Goal: Task Accomplishment & Management: Manage account settings

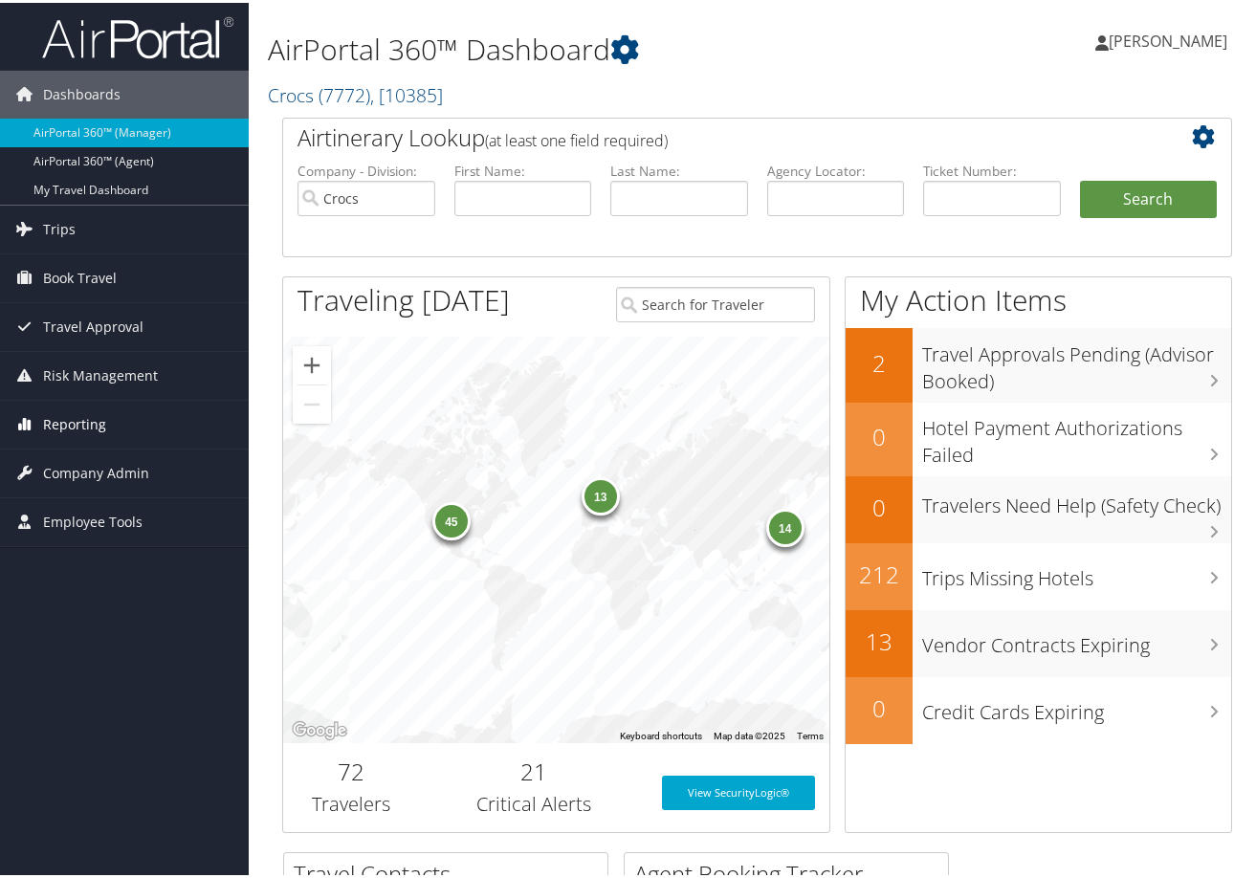
click at [70, 419] on span "Reporting" at bounding box center [74, 422] width 63 height 48
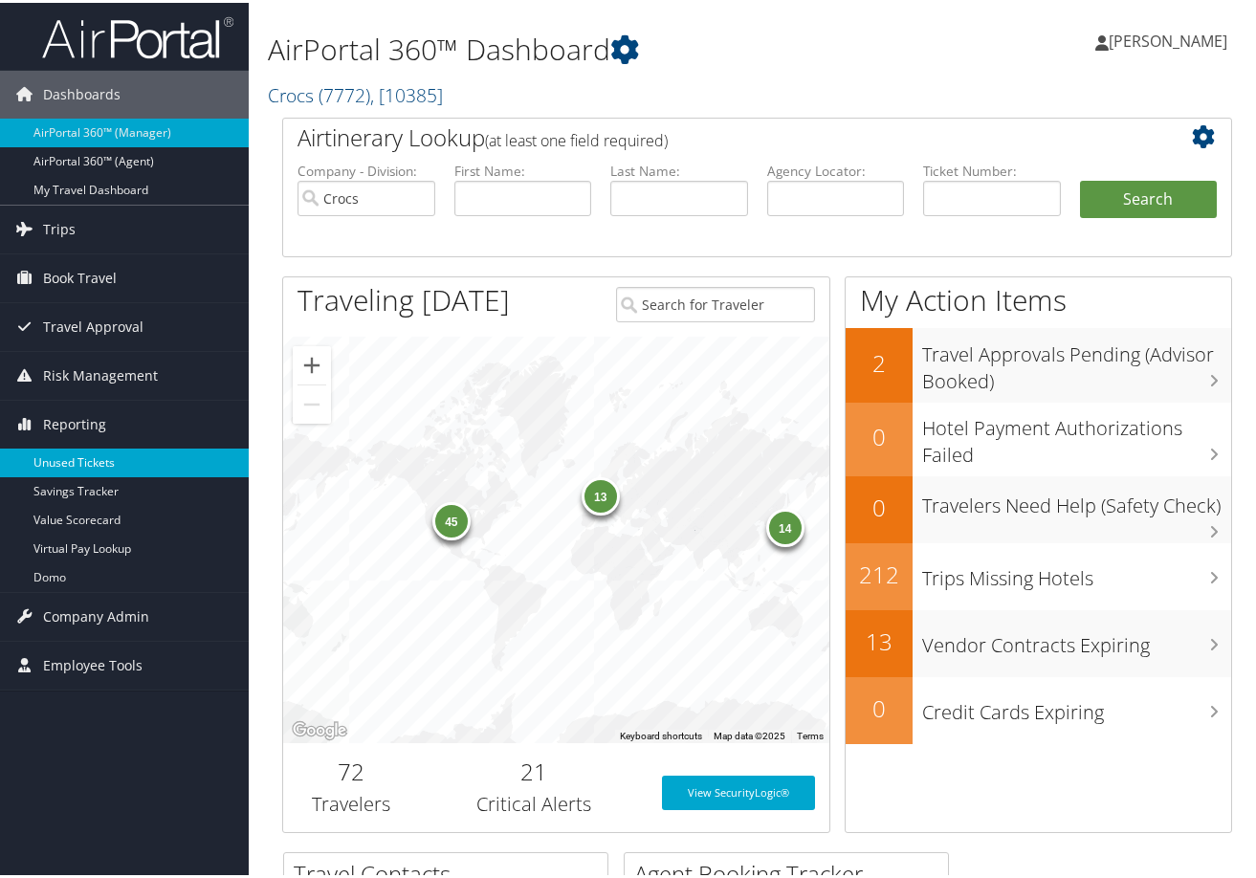
click at [70, 459] on link "Unused Tickets" at bounding box center [124, 460] width 249 height 29
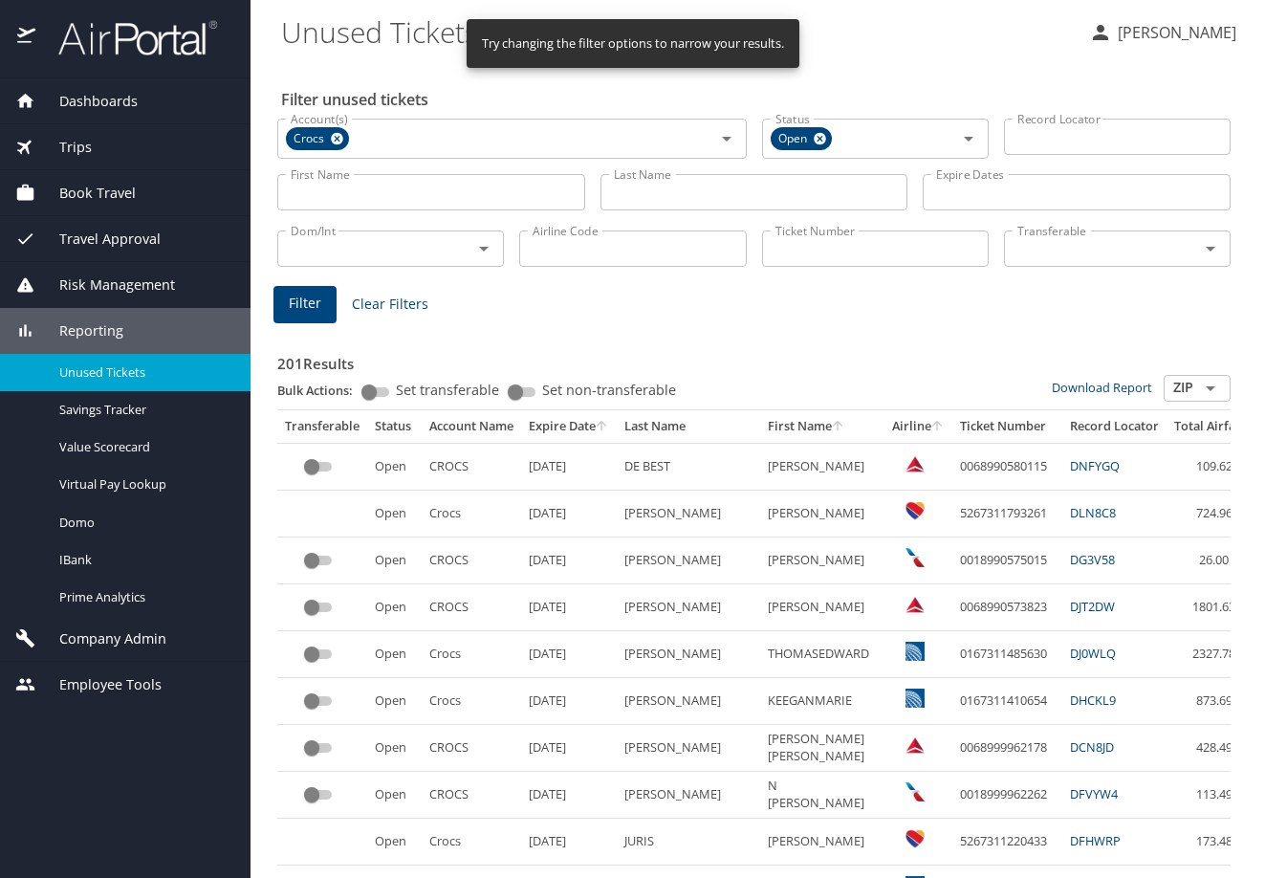
click at [661, 210] on input "Last Name" at bounding box center [755, 192] width 308 height 36
type input "[PERSON_NAME]"
click at [641, 265] on input "Airline Code" at bounding box center [632, 248] width 227 height 36
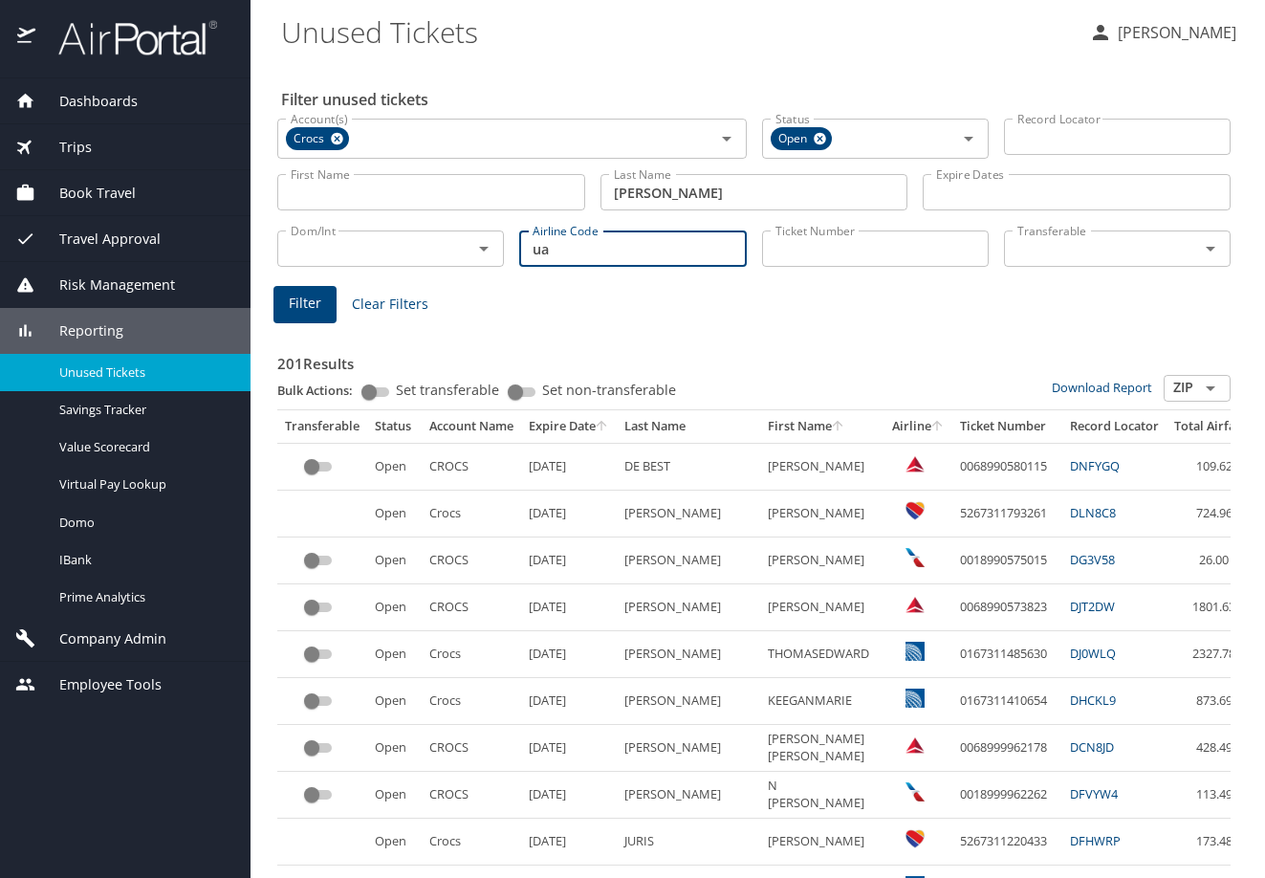
type input "ua"
click at [321, 316] on span "Filter" at bounding box center [305, 304] width 33 height 24
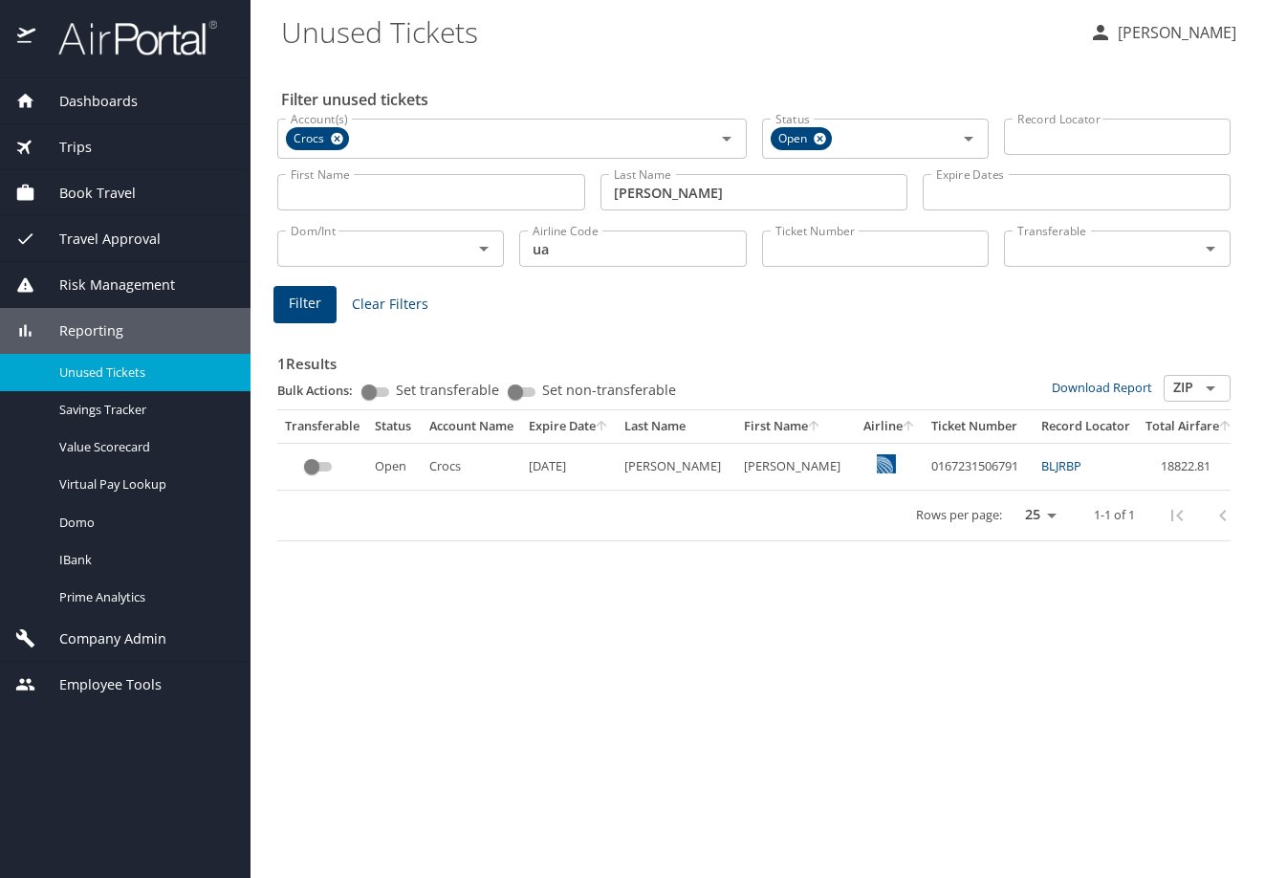
click at [659, 758] on div "Filter unused tickets Account(s) Crocs Account(s) Status Open Status Record Loc…" at bounding box center [757, 469] width 953 height 817
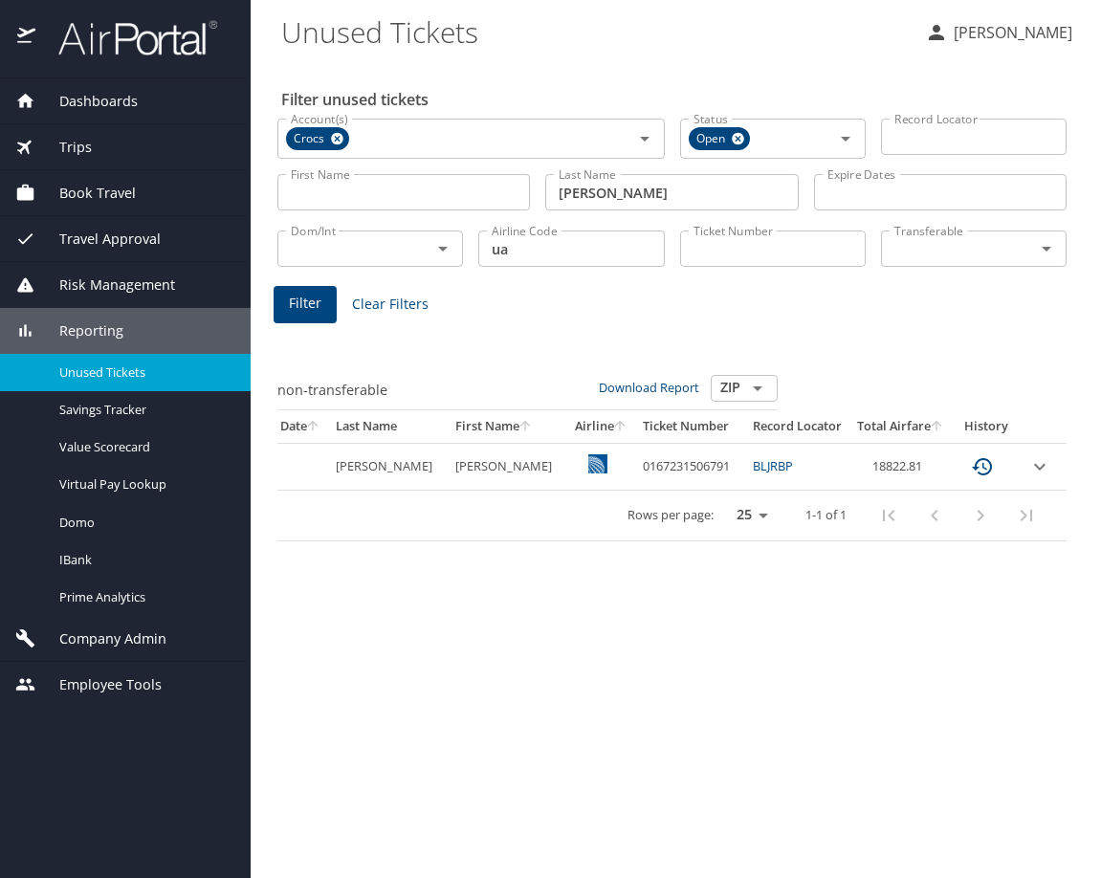
scroll to position [0, 426]
click at [1034, 478] on icon "expand row" at bounding box center [1039, 466] width 23 height 23
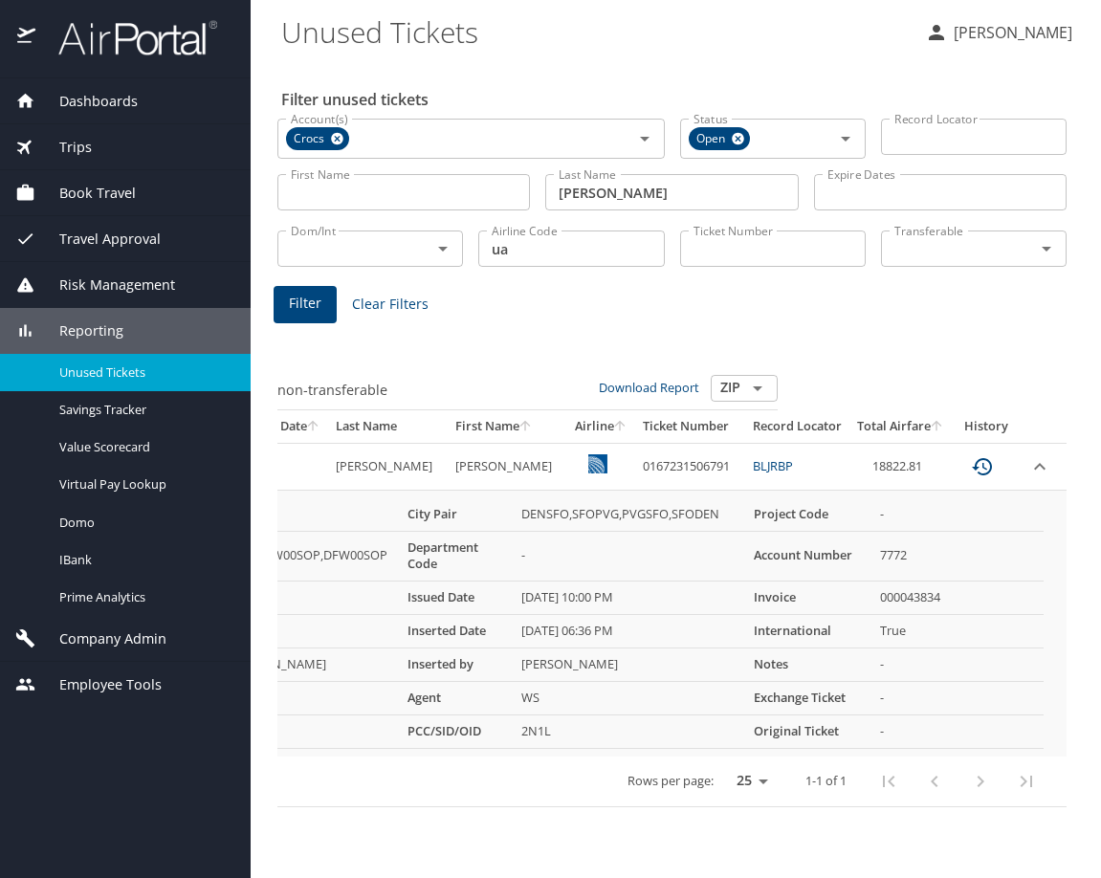
scroll to position [0, 380]
click at [151, 331] on div "Reporting" at bounding box center [125, 330] width 220 height 21
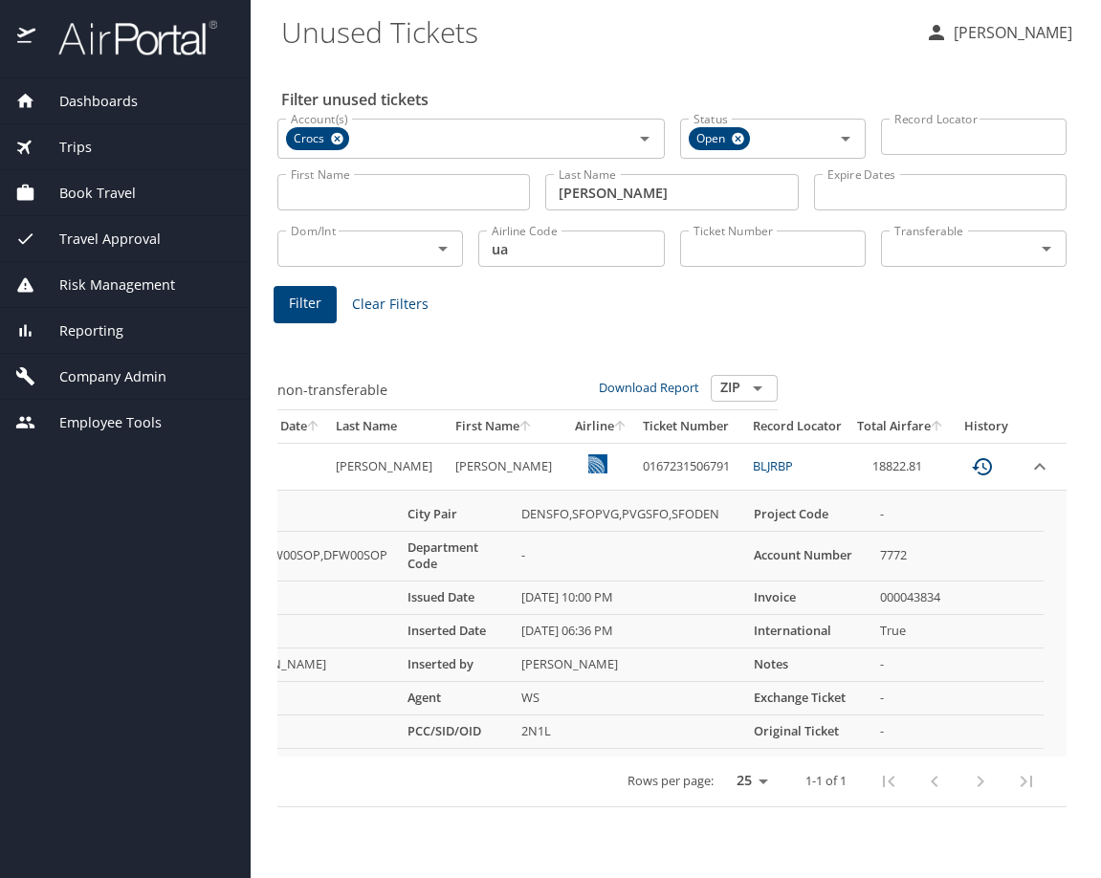
click at [153, 376] on span "Company Admin" at bounding box center [100, 376] width 131 height 21
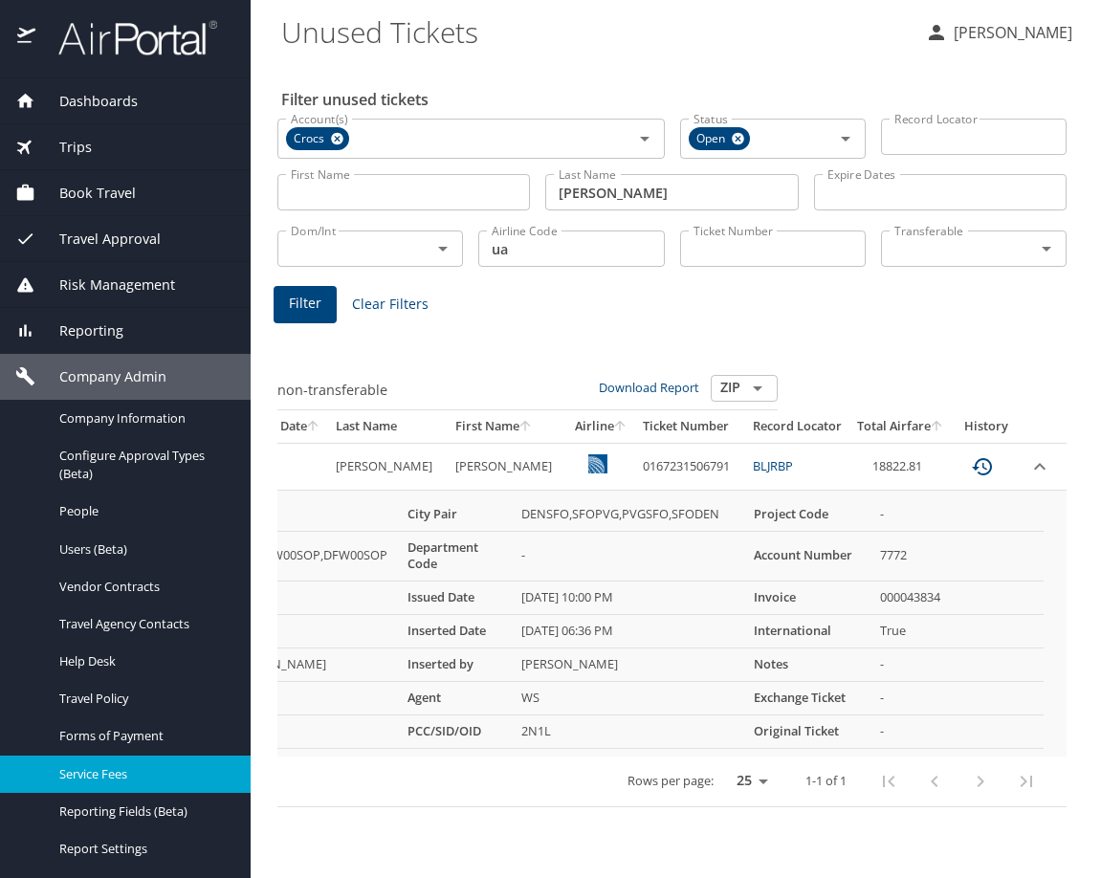
click at [163, 783] on span "Service Fees" at bounding box center [143, 774] width 168 height 18
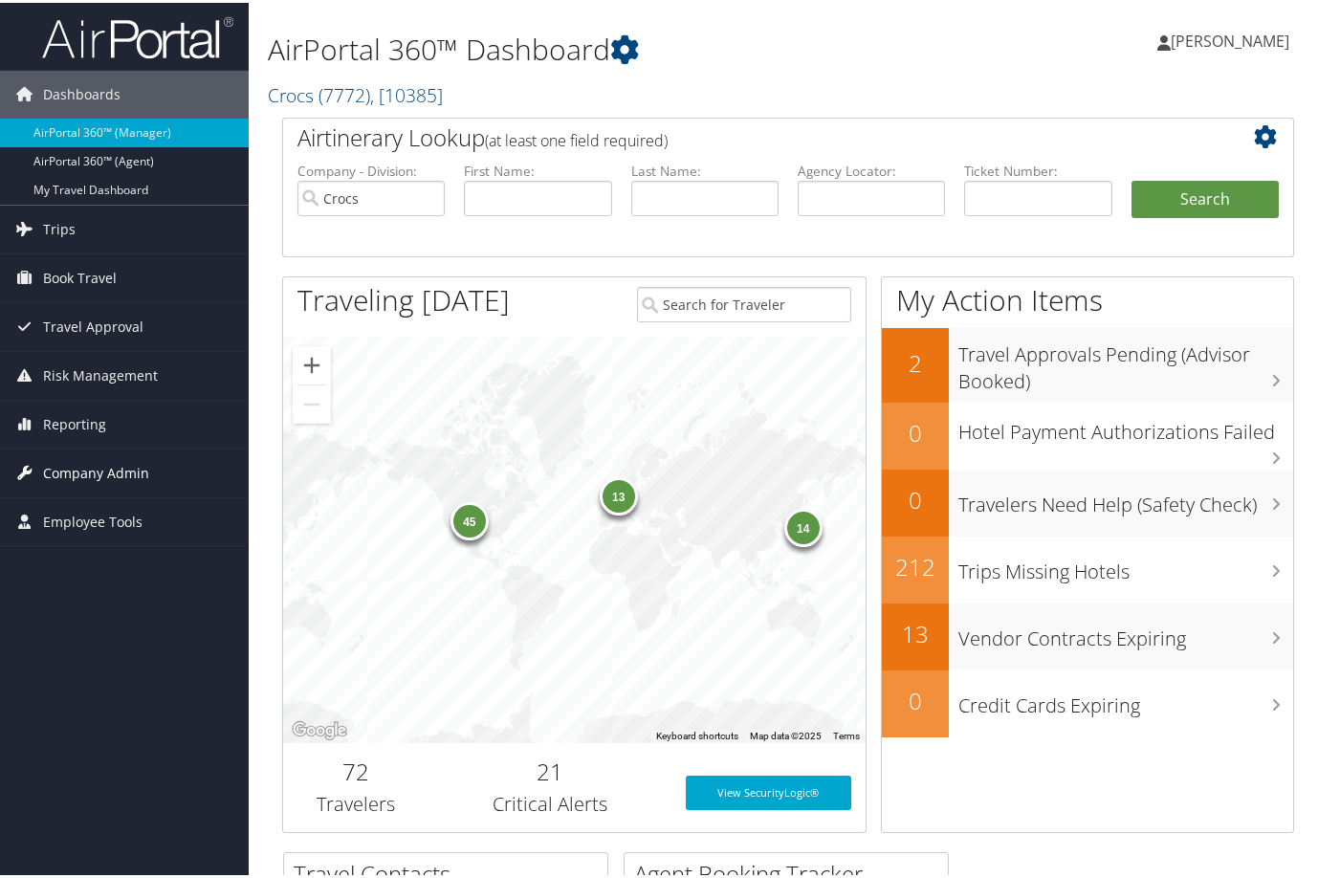
click at [104, 467] on span "Company Admin" at bounding box center [96, 471] width 106 height 48
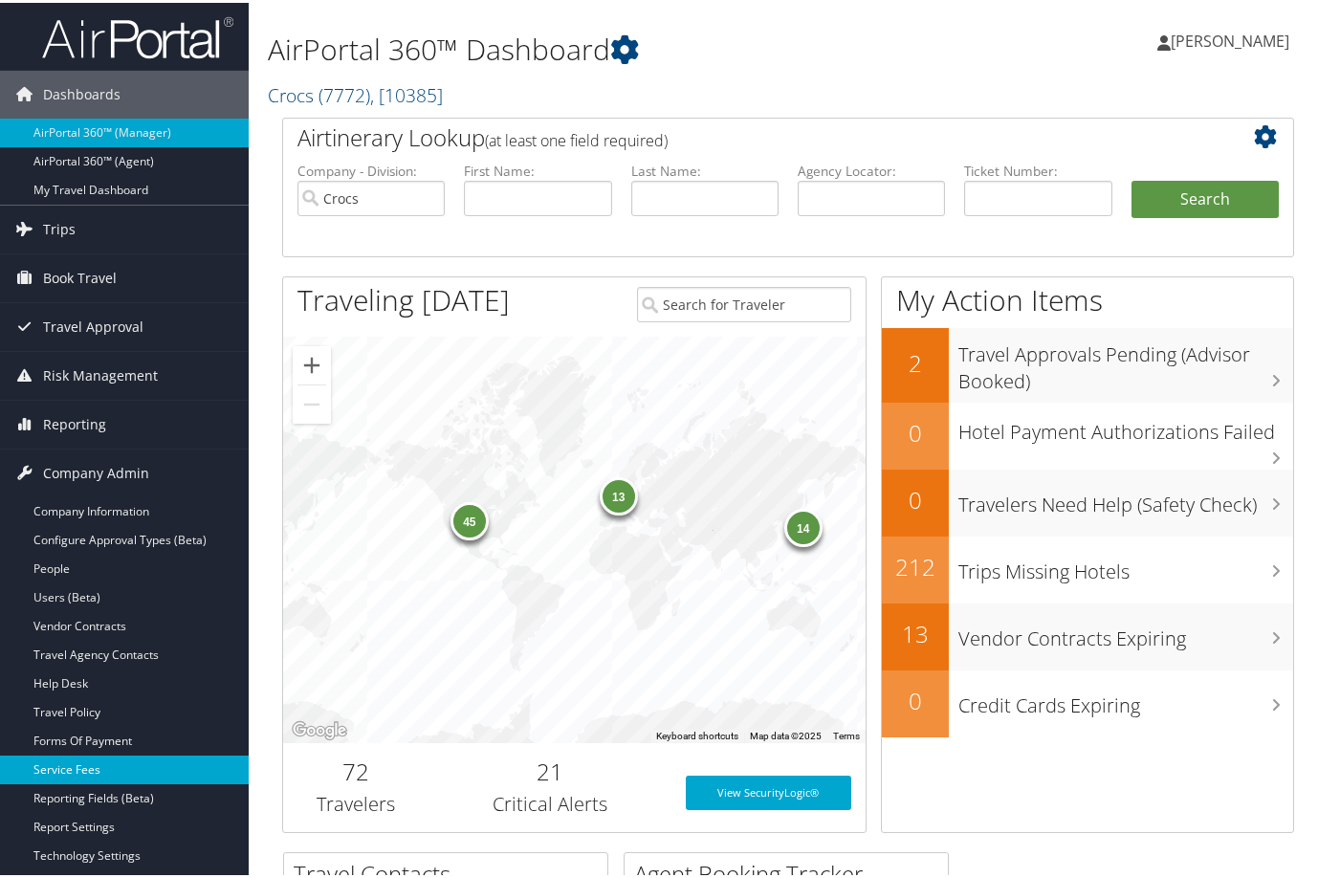
click at [97, 764] on link "Service Fees" at bounding box center [124, 767] width 249 height 29
